Goal: Information Seeking & Learning: Find specific page/section

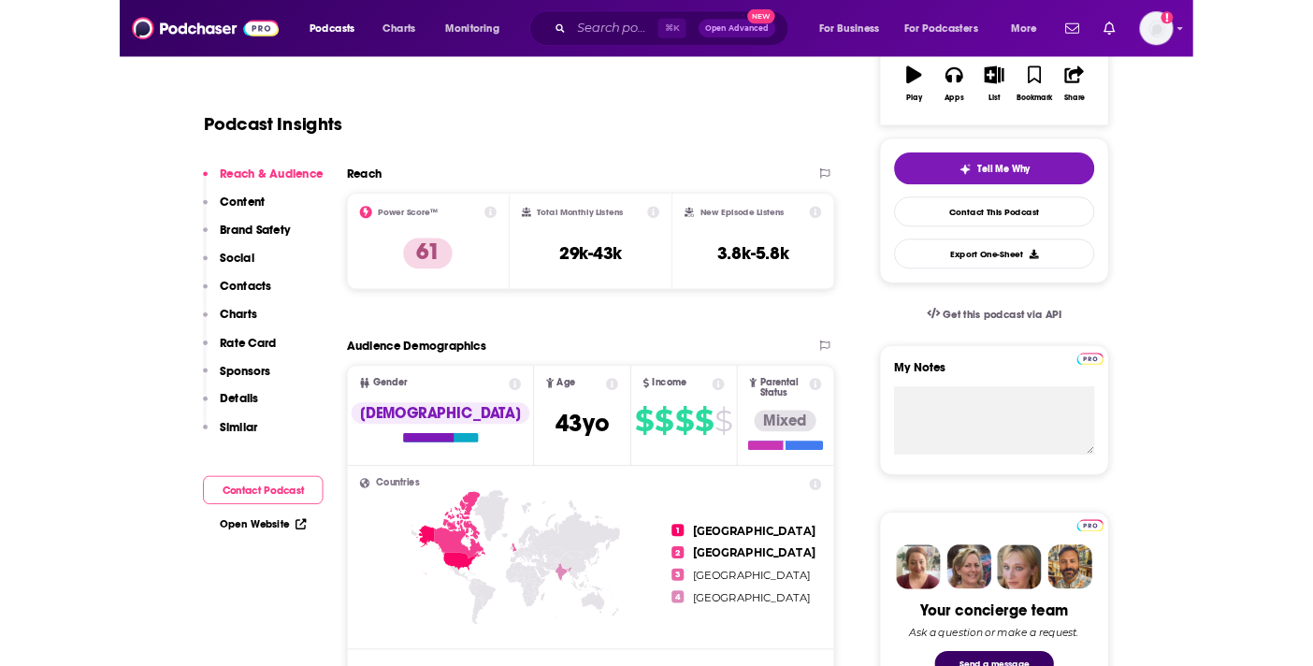
scroll to position [337, 0]
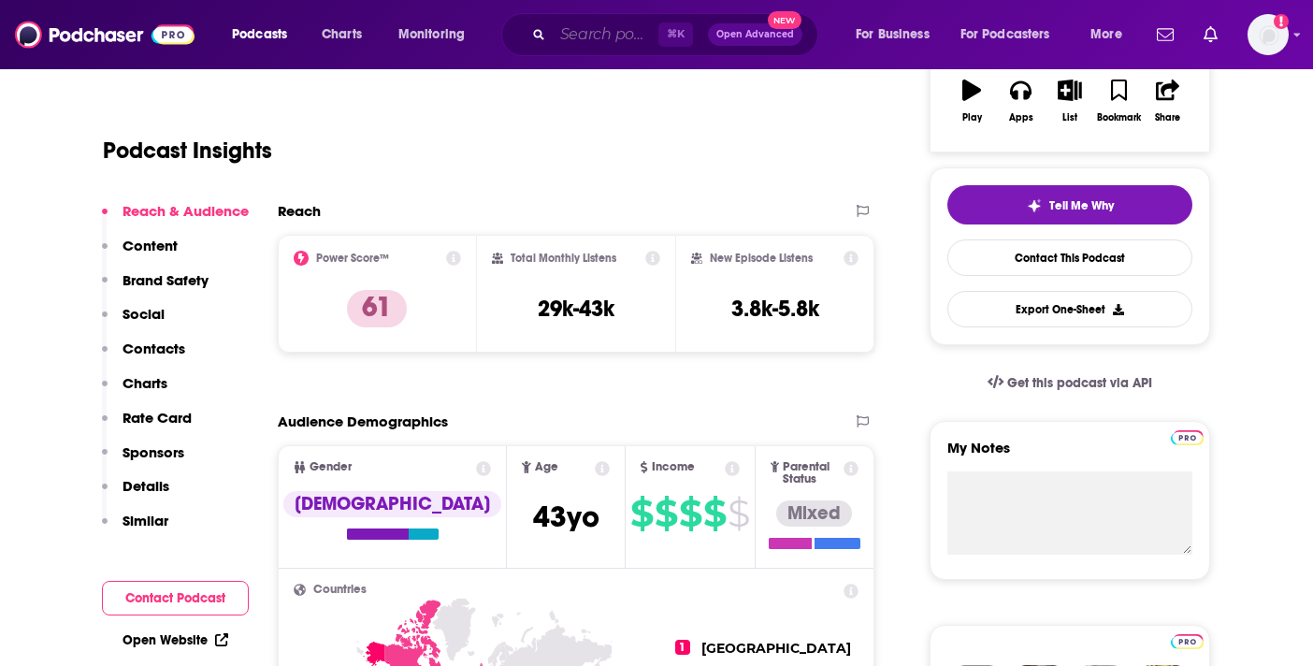
click at [596, 29] on input "Search podcasts, credits, & more..." at bounding box center [605, 35] width 106 height 30
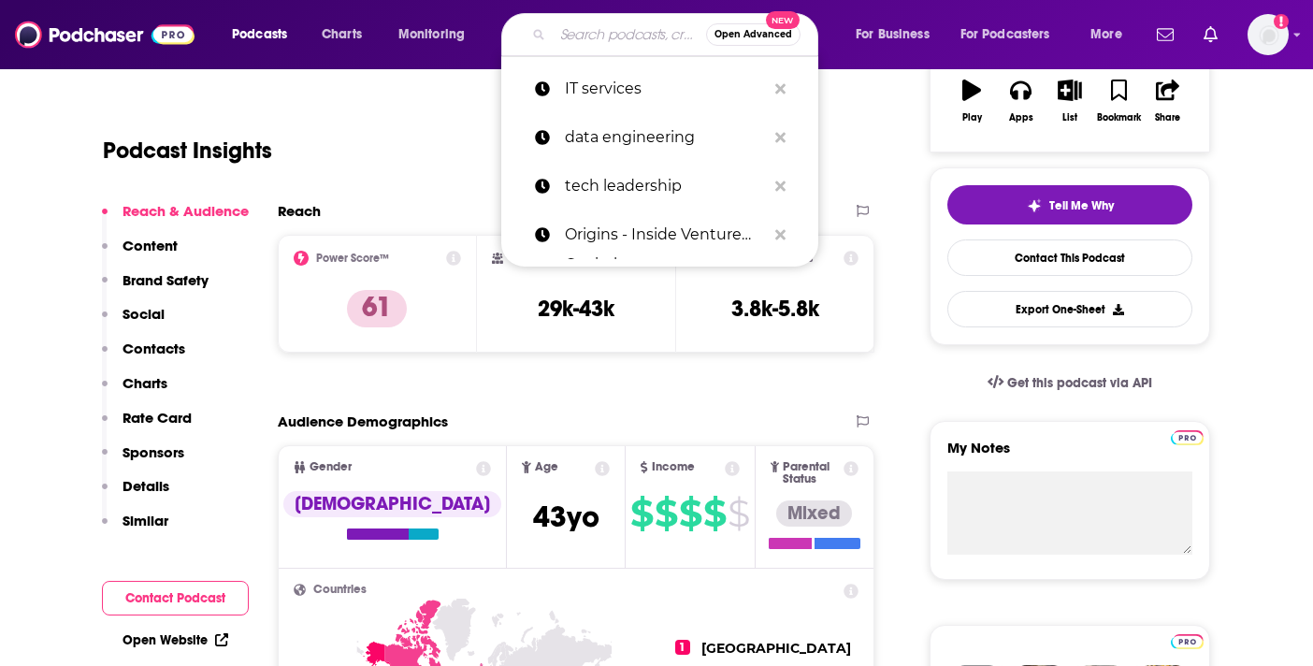
paste input "The EntreLeadership Podcast"
type input "The EntreLeadership Podcast"
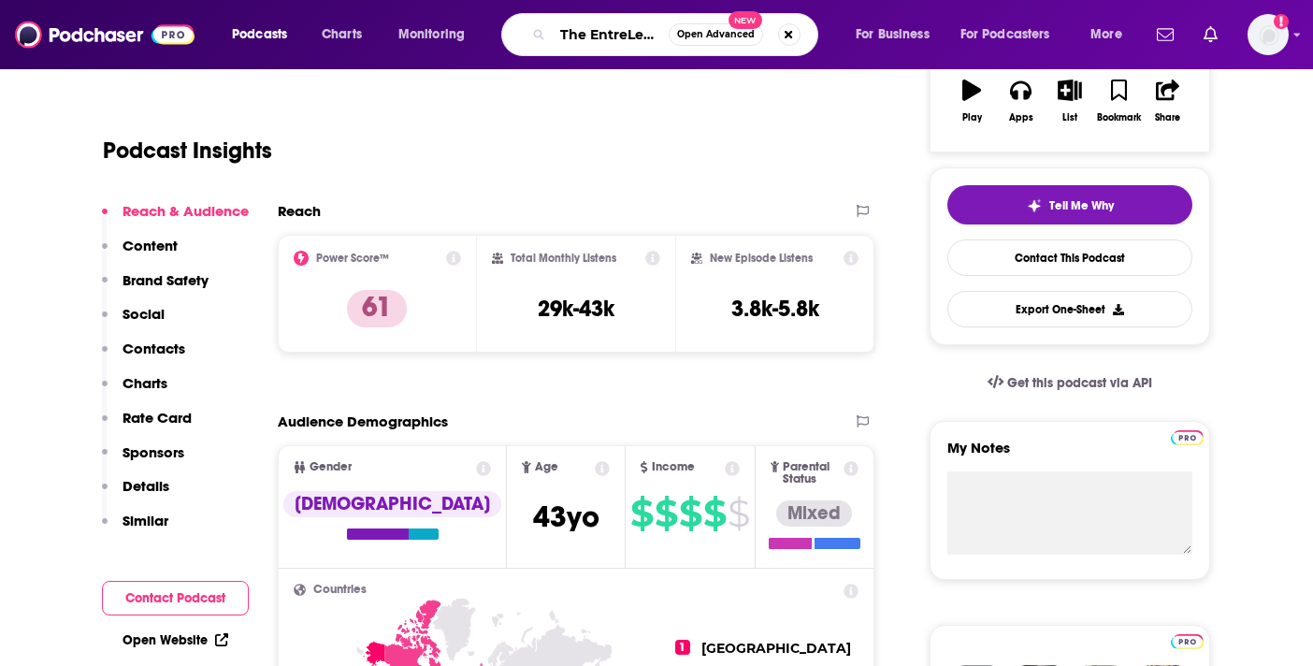
scroll to position [0, 102]
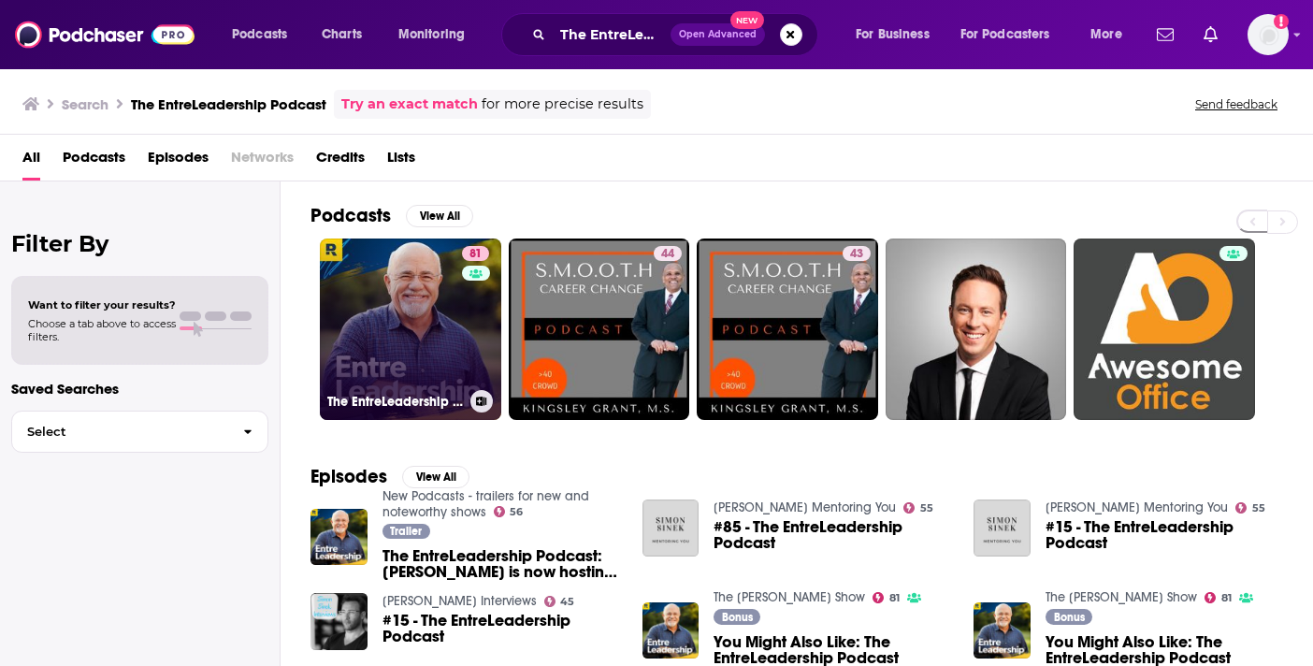
click at [412, 348] on link "81 The EntreLeadership Podcast" at bounding box center [410, 328] width 181 height 181
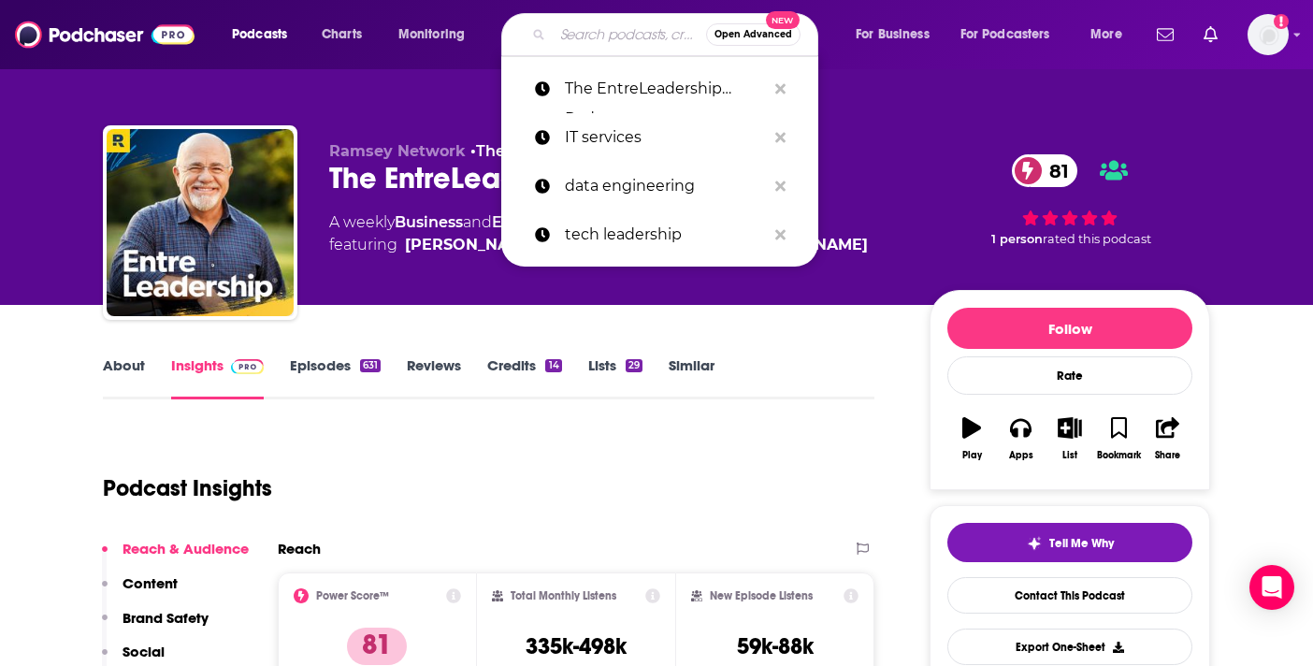
click at [602, 34] on input "Search podcasts, credits, & more..." at bounding box center [628, 35] width 153 height 30
paste input "The [PERSON_NAME] Show"
type input "The [PERSON_NAME] Show"
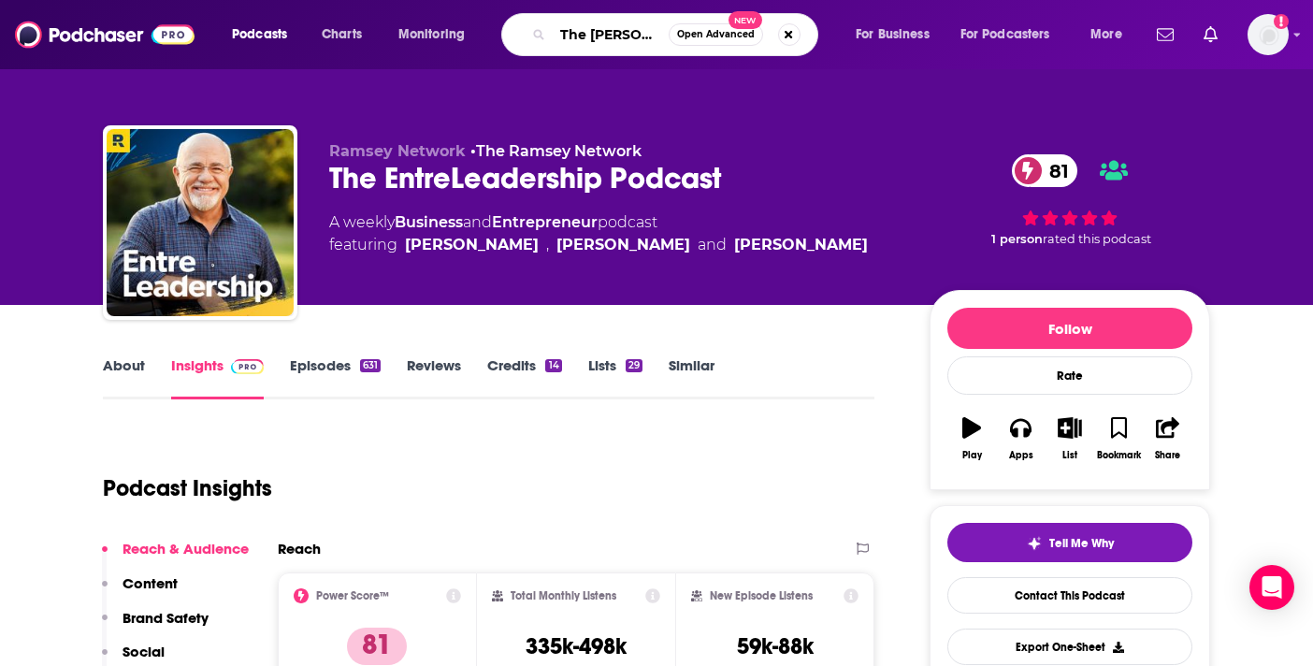
scroll to position [0, 71]
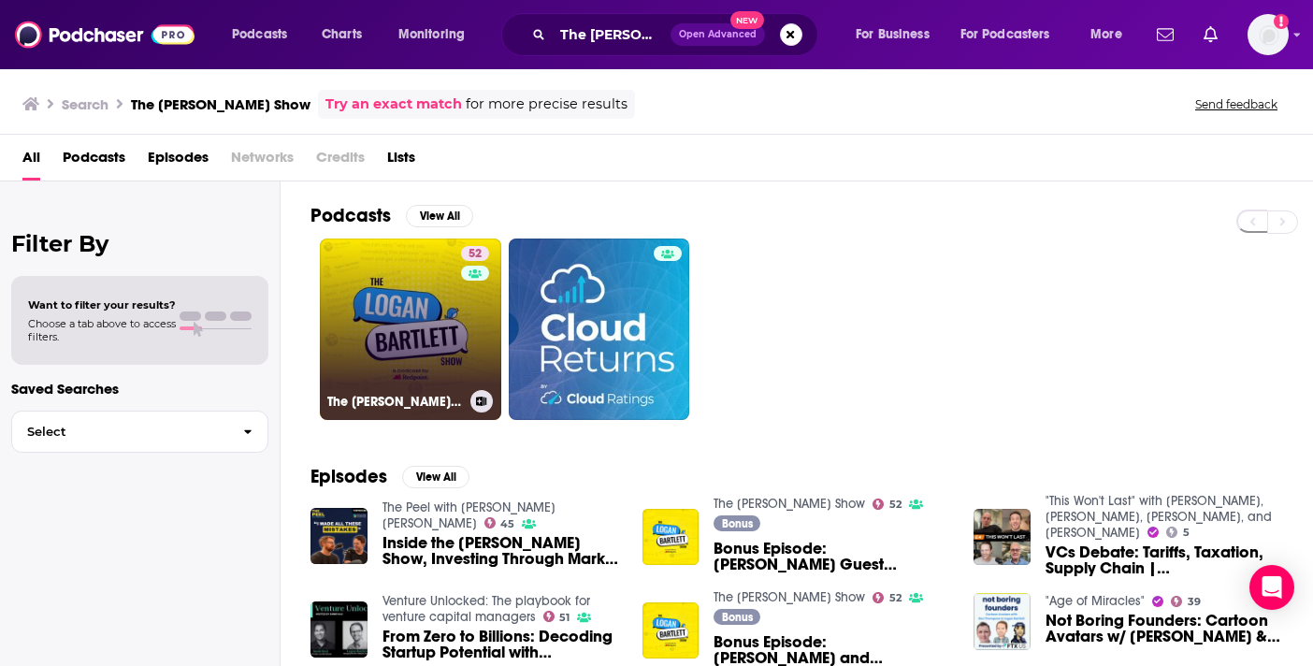
click at [397, 338] on link "52 The [PERSON_NAME] Show" at bounding box center [410, 328] width 181 height 181
